Goal: Information Seeking & Learning: Learn about a topic

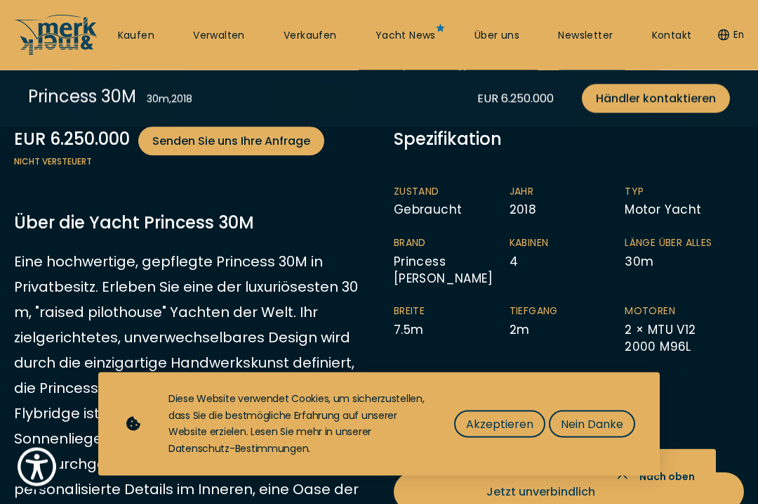
scroll to position [620, 0]
click at [524, 433] on span "Akzeptieren" at bounding box center [499, 424] width 67 height 18
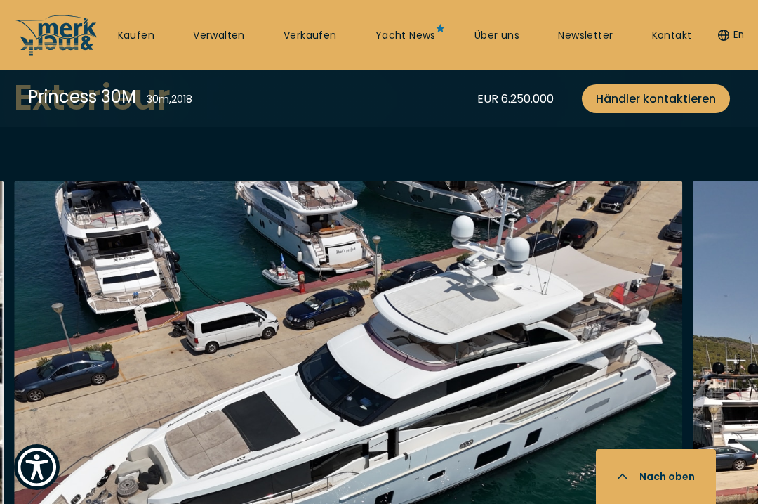
scroll to position [1514, 0]
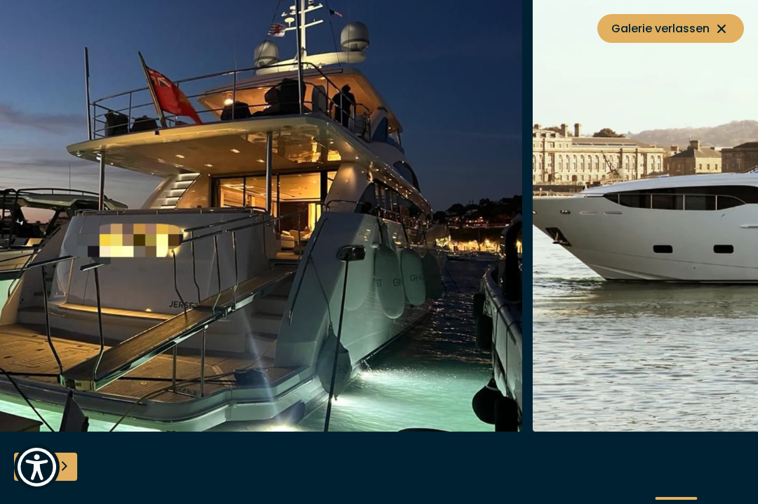
scroll to position [1468, 0]
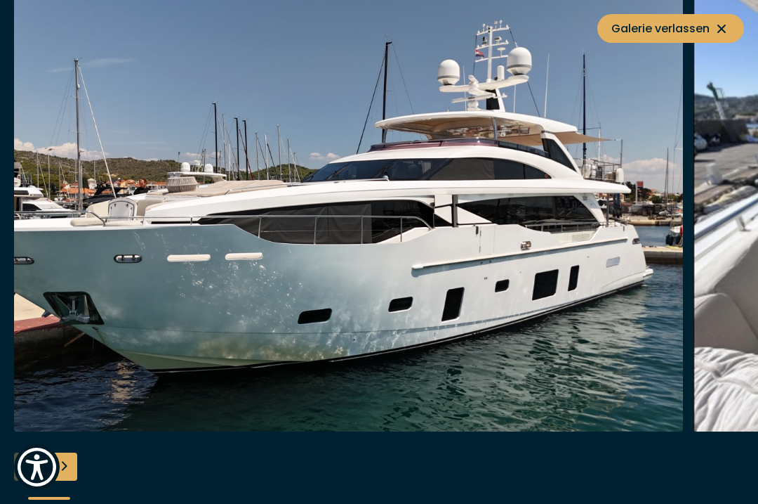
scroll to position [1499, 0]
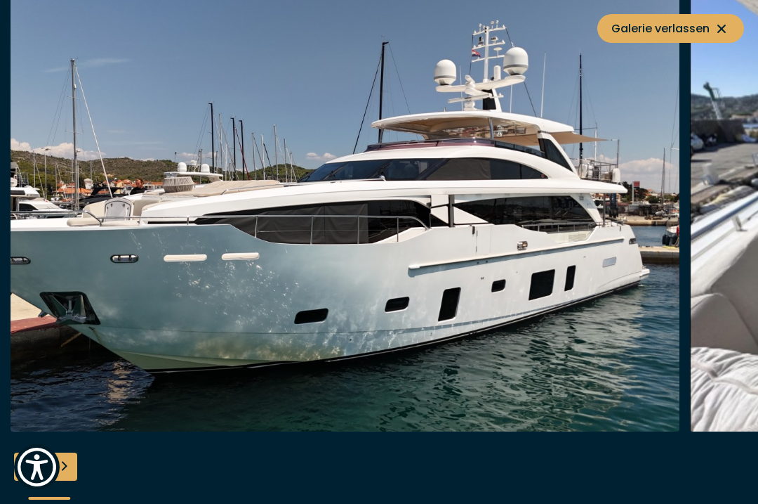
click at [723, 32] on icon at bounding box center [722, 28] width 17 height 17
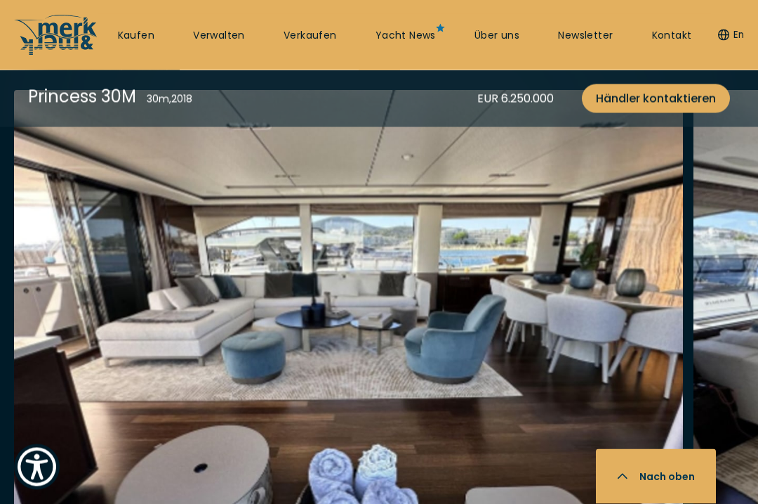
scroll to position [2384, 0]
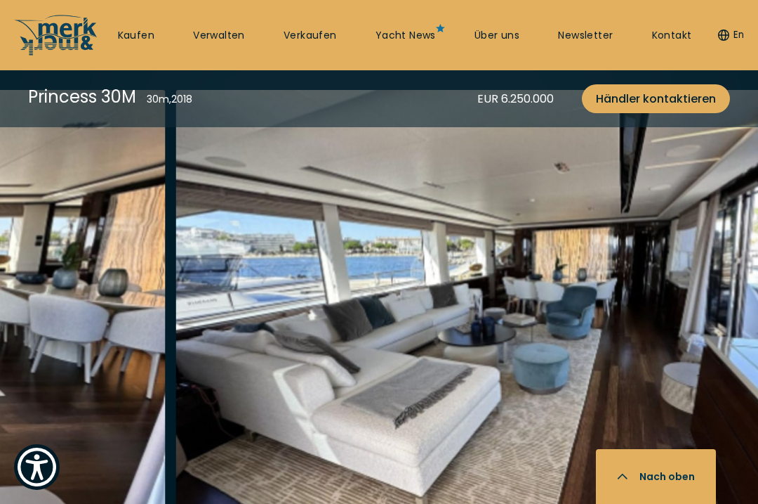
click at [656, 362] on img "button" at bounding box center [510, 314] width 669 height 449
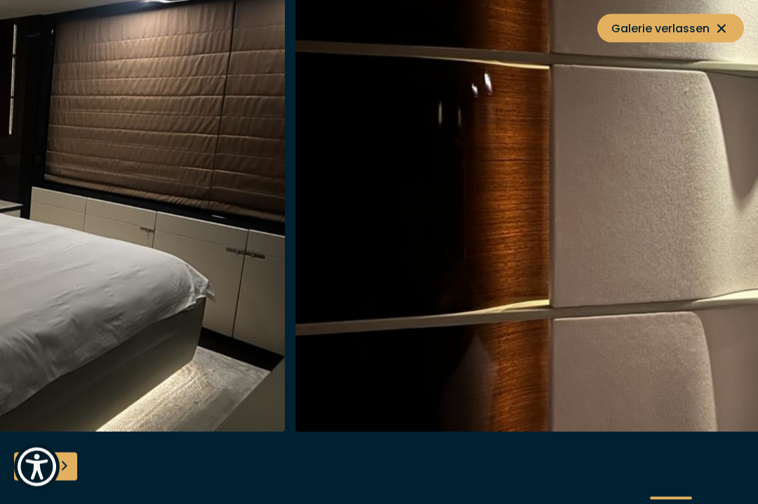
scroll to position [2103, 0]
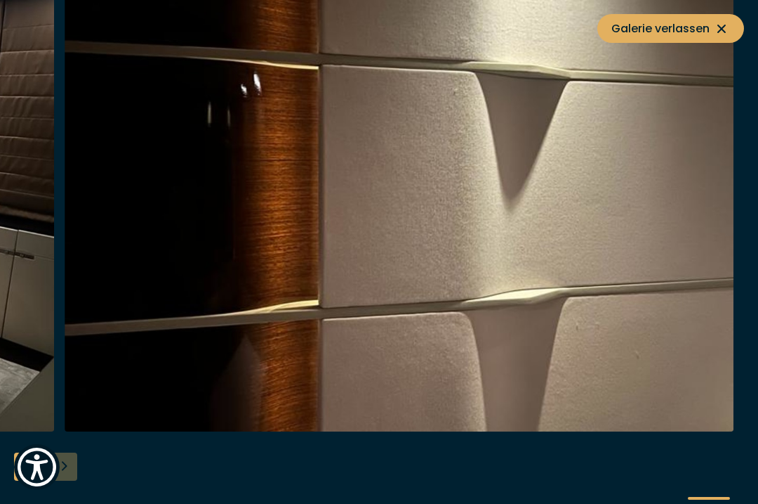
click at [736, 21] on button "Galerie verlassen" at bounding box center [671, 28] width 147 height 29
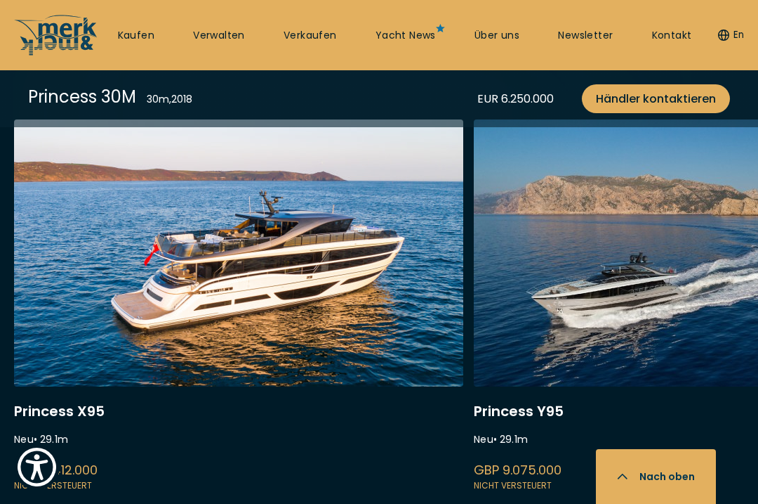
scroll to position [3524, 0]
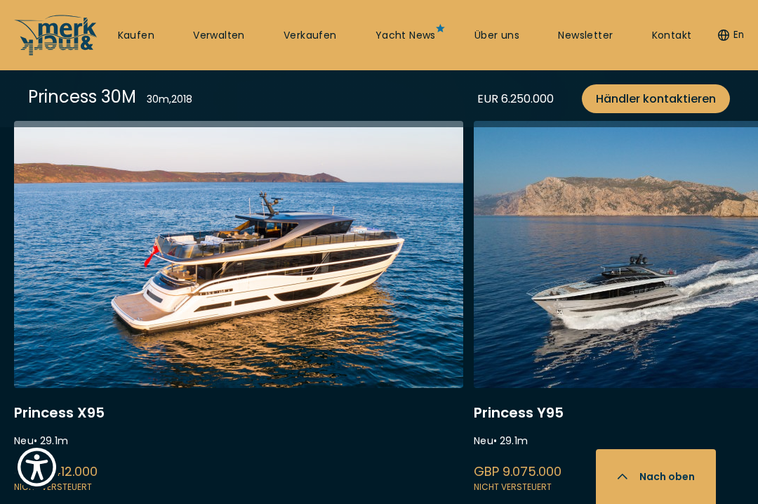
click at [660, 378] on link at bounding box center [698, 308] width 449 height 374
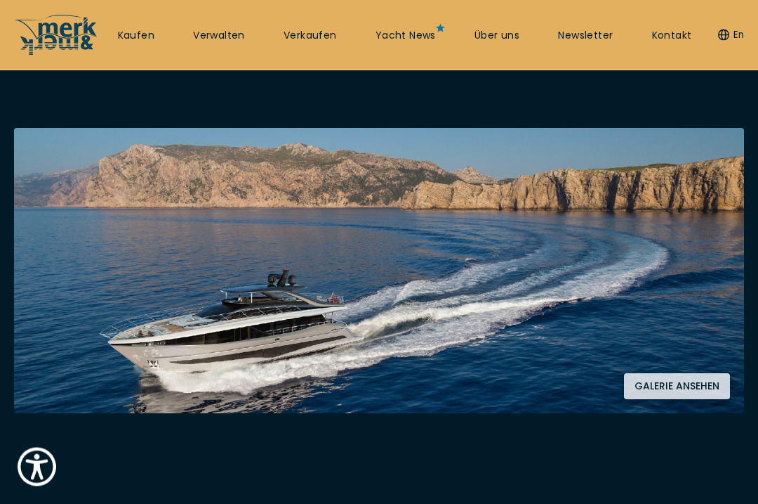
scroll to position [193, 0]
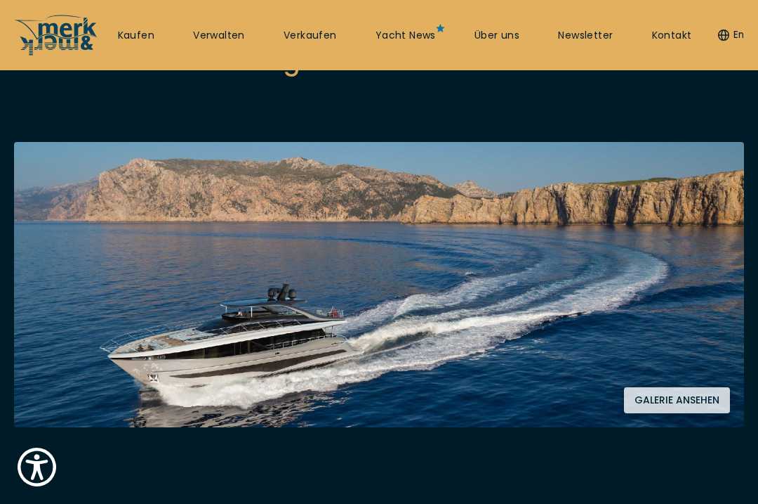
click at [722, 395] on button "Galerie ansehen" at bounding box center [677, 400] width 106 height 26
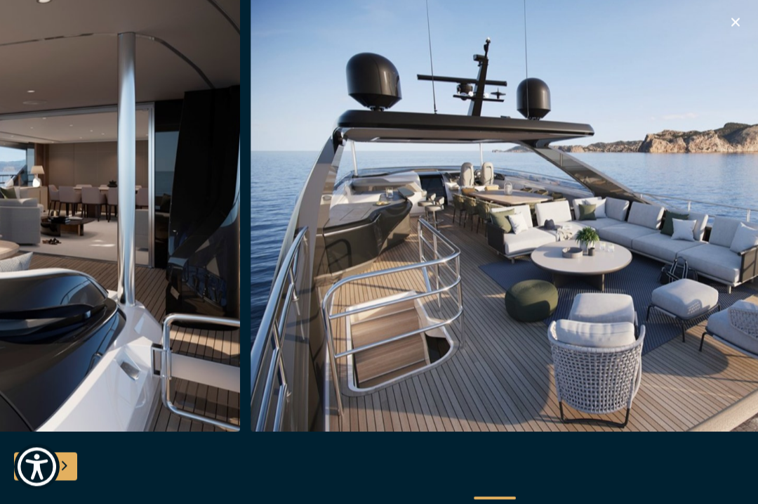
scroll to position [0, 0]
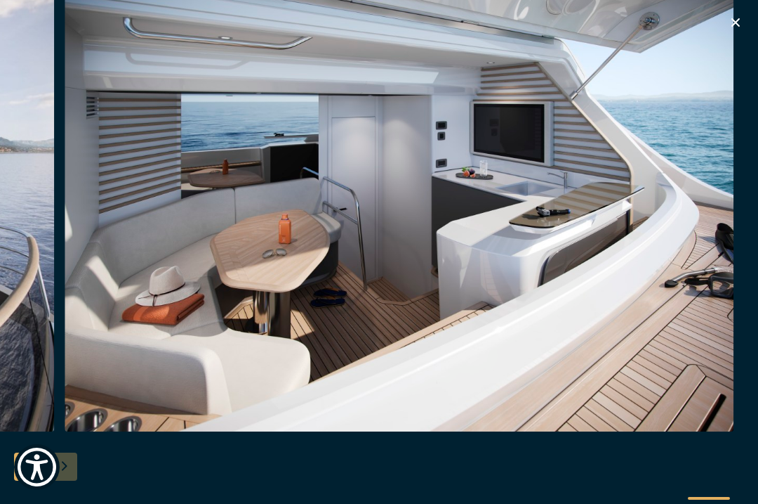
click at [740, 24] on icon "button" at bounding box center [736, 22] width 17 height 17
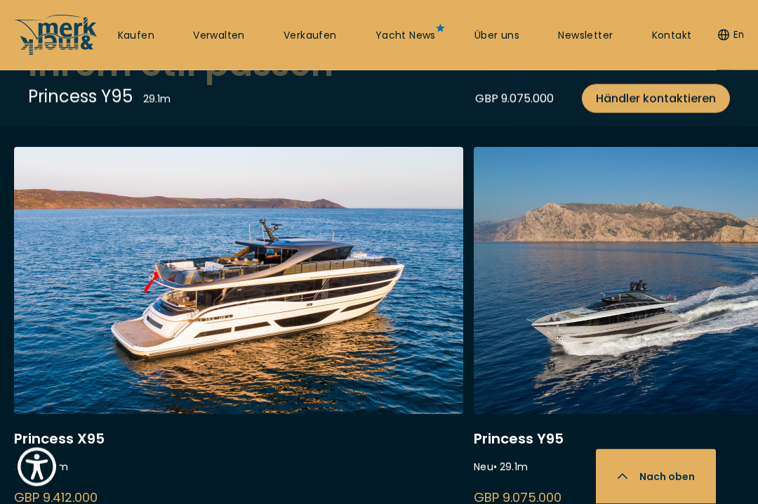
scroll to position [3622, 0]
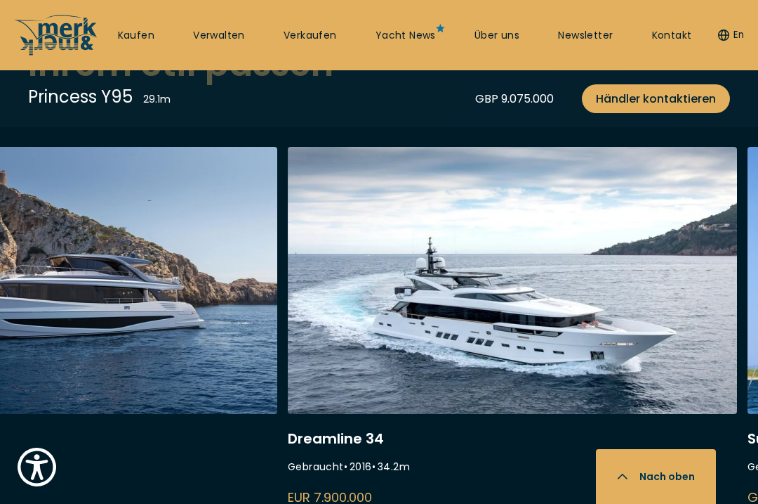
click at [378, 432] on link at bounding box center [512, 334] width 449 height 374
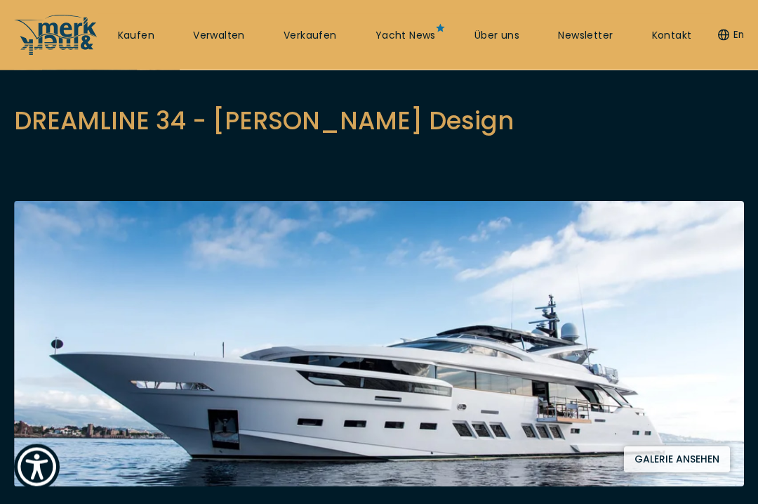
click at [695, 460] on button "Galerie ansehen" at bounding box center [677, 460] width 106 height 26
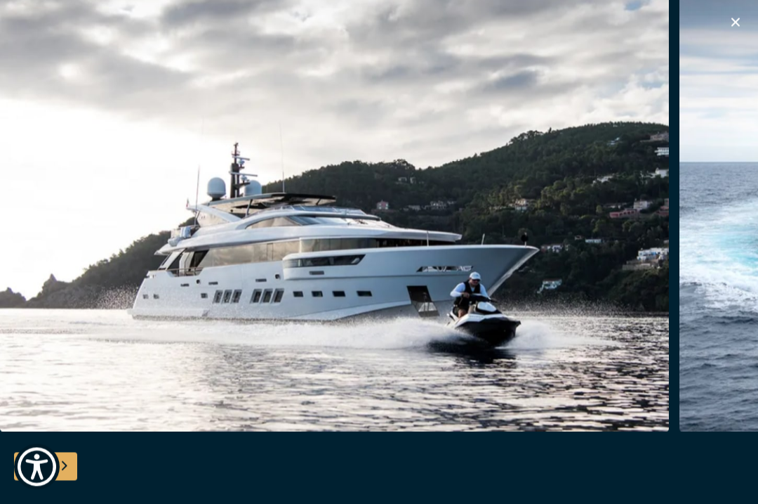
scroll to position [134, 0]
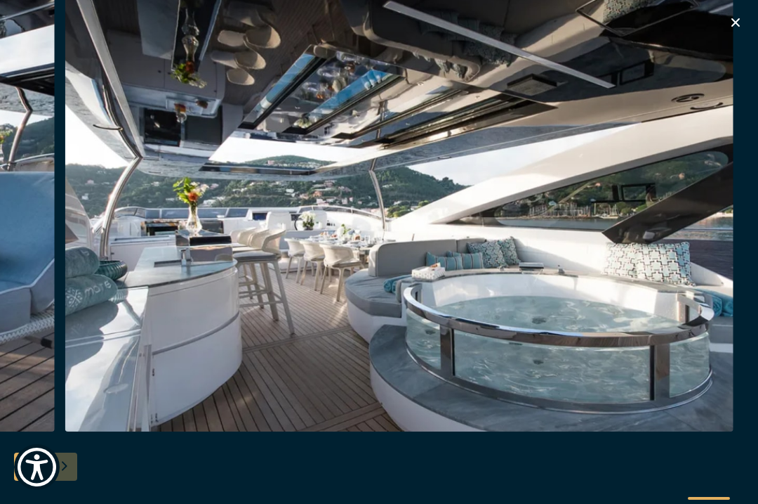
click at [756, 17] on div at bounding box center [379, 252] width 758 height 541
click at [737, 21] on icon "button" at bounding box center [736, 22] width 8 height 8
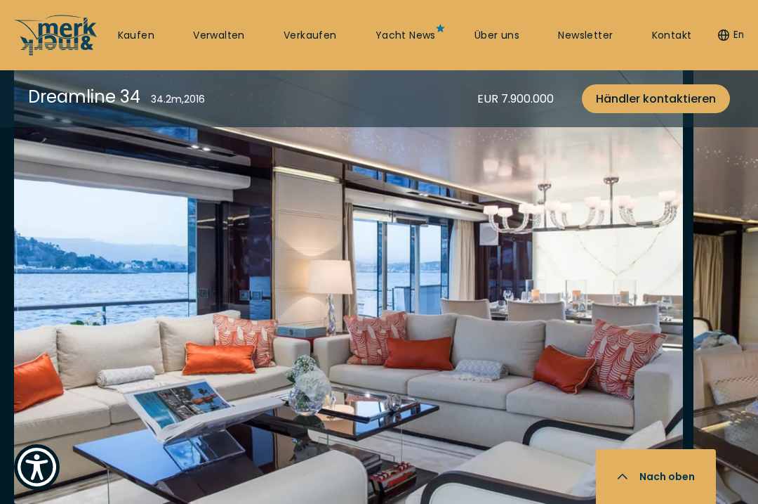
scroll to position [2402, 0]
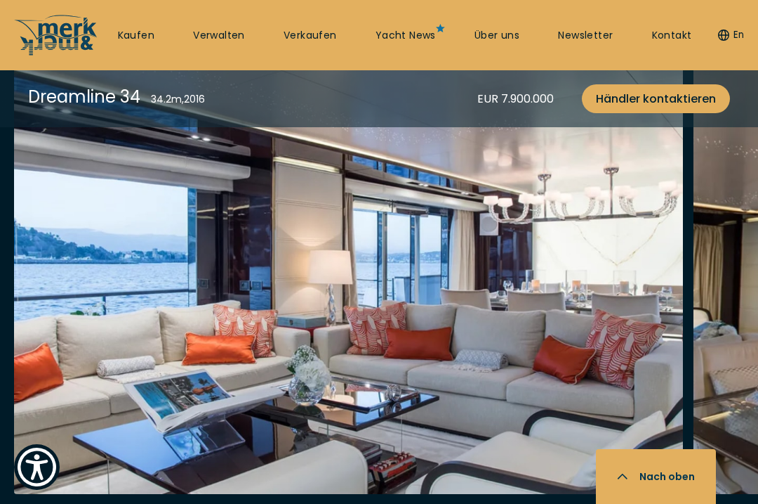
click at [659, 341] on img "button" at bounding box center [348, 268] width 669 height 449
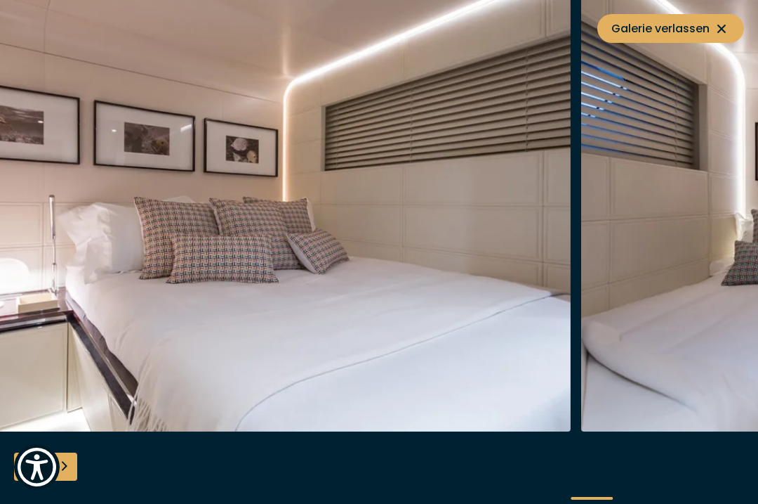
scroll to position [2084, 0]
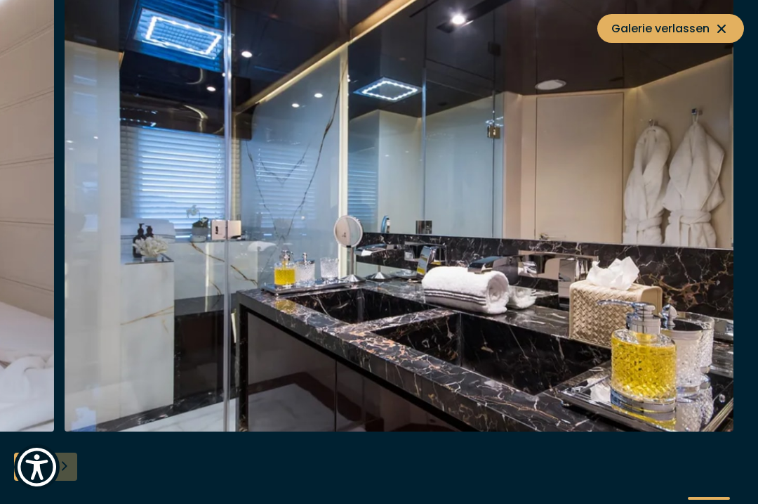
click at [714, 31] on icon at bounding box center [722, 28] width 17 height 17
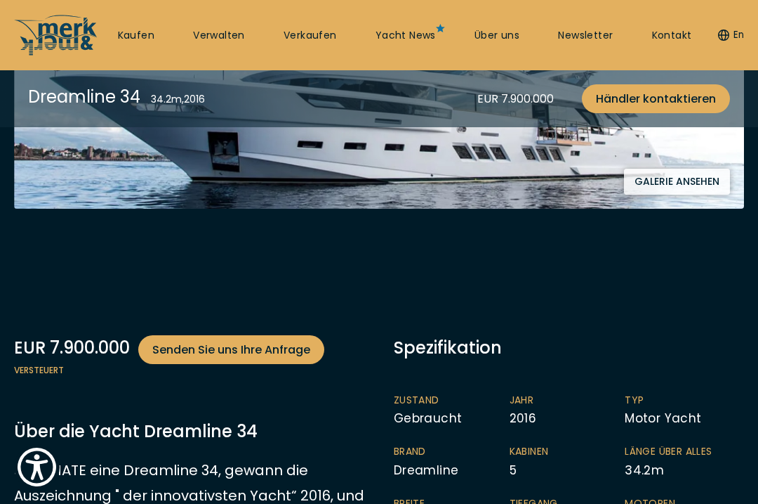
scroll to position [412, 0]
